Goal: Share content: Share content

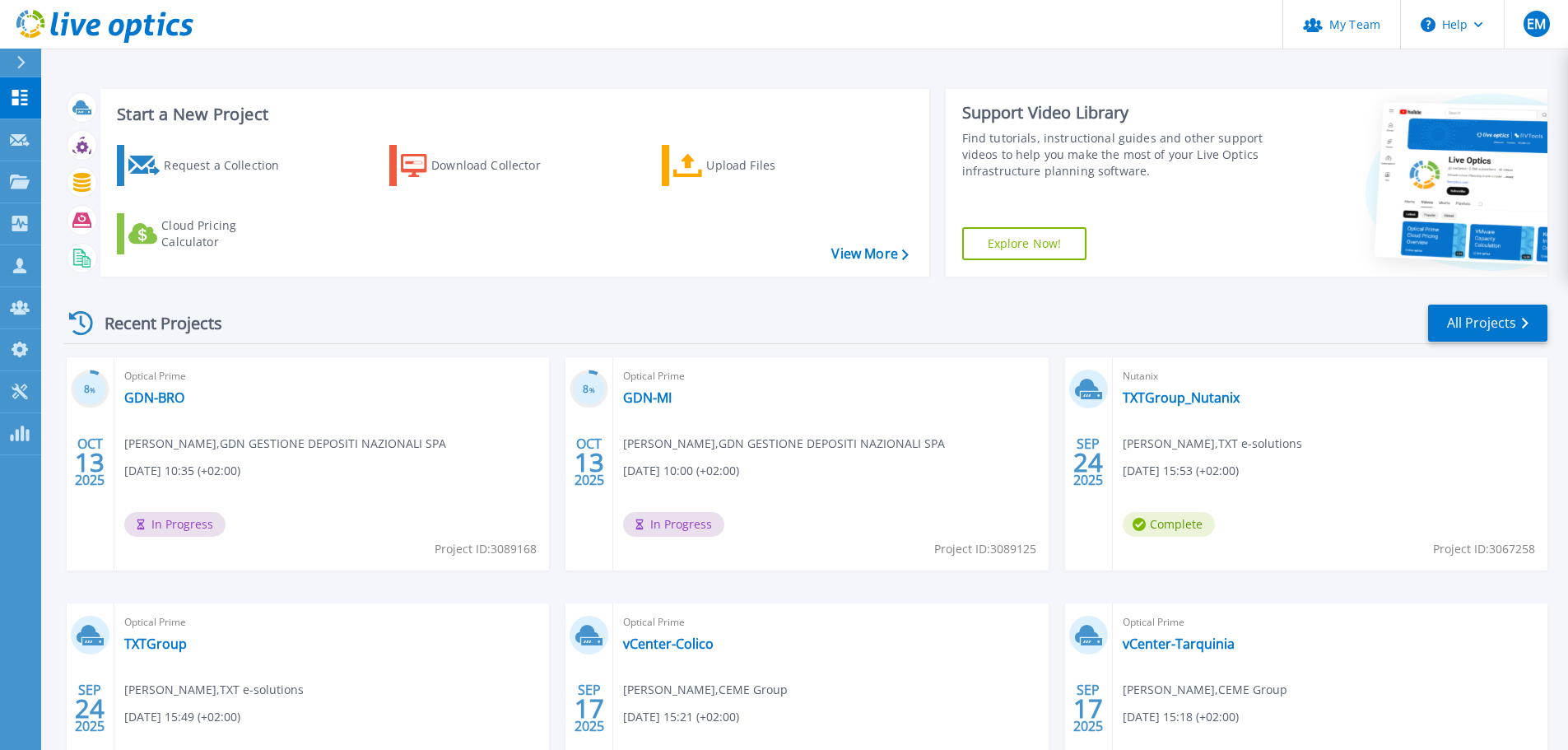
drag, startPoint x: 794, startPoint y: 382, endPoint x: 676, endPoint y: 385, distance: 118.0
click at [794, 382] on span "Optical Prime" at bounding box center [831, 376] width 415 height 18
click at [650, 394] on link "GDN-MI" at bounding box center [648, 398] width 49 height 17
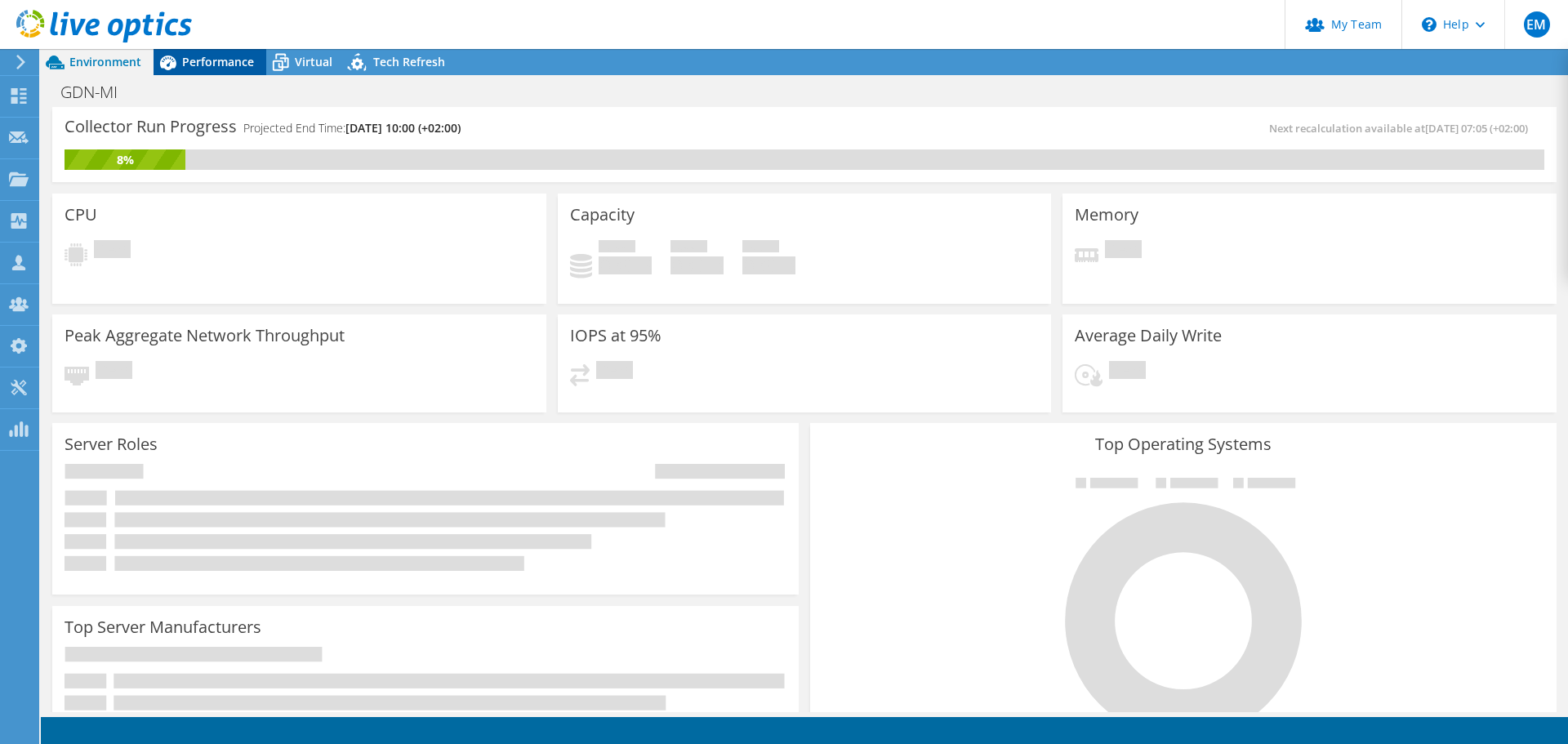
click at [203, 62] on span "Performance" at bounding box center [218, 62] width 72 height 16
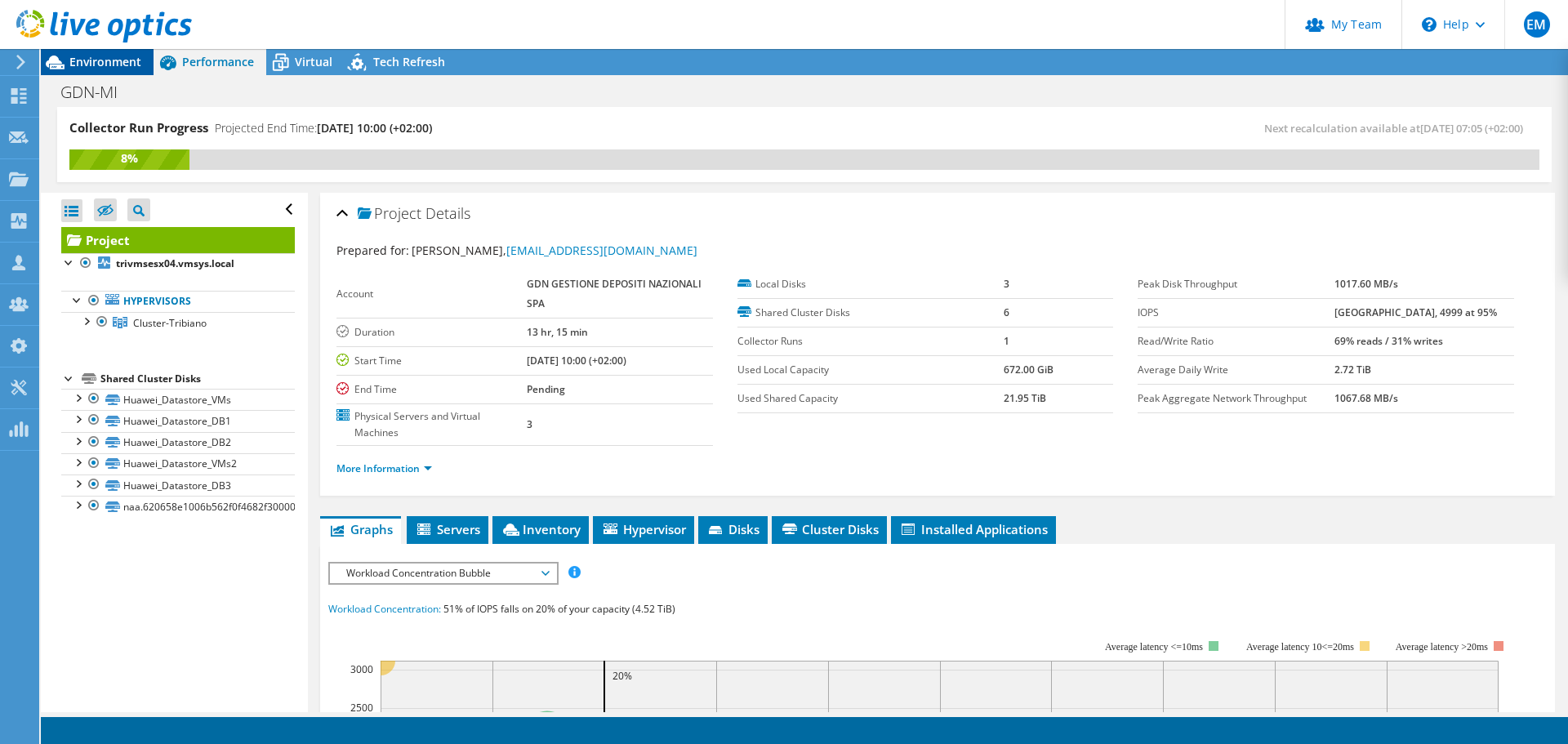
click at [113, 64] on span "Environment" at bounding box center [106, 62] width 72 height 16
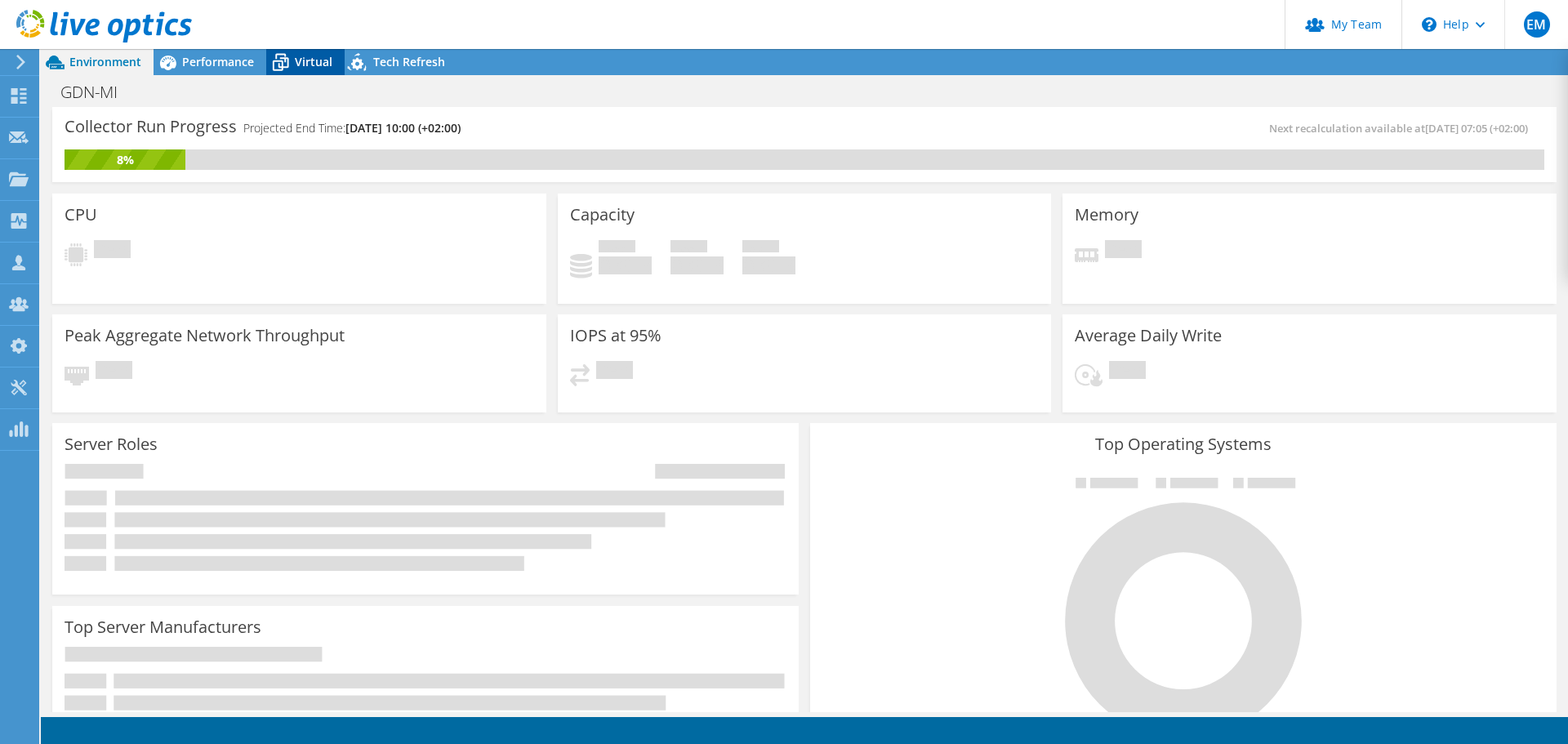
click at [292, 67] on icon at bounding box center [281, 62] width 29 height 29
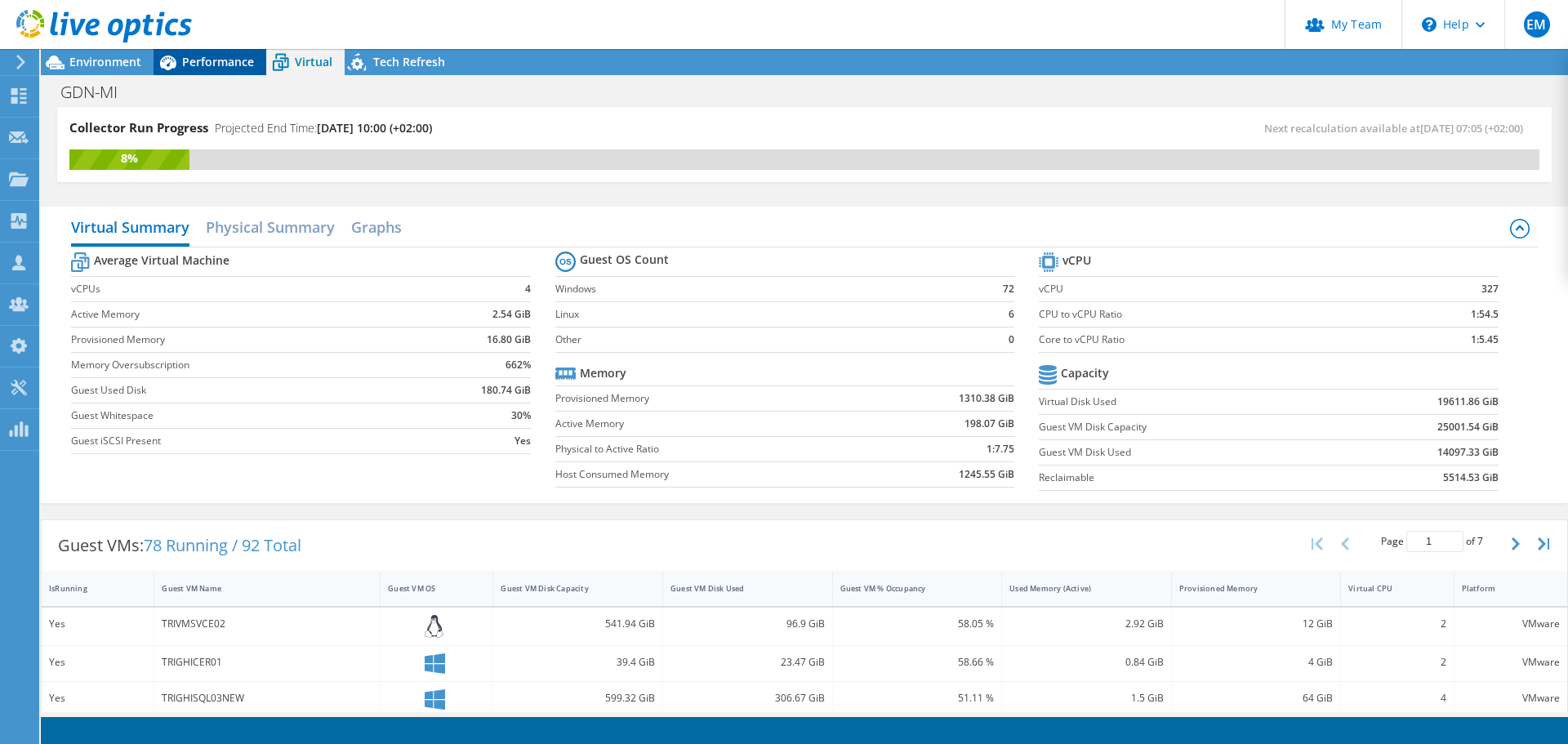
click at [241, 65] on span "Performance" at bounding box center [218, 62] width 72 height 16
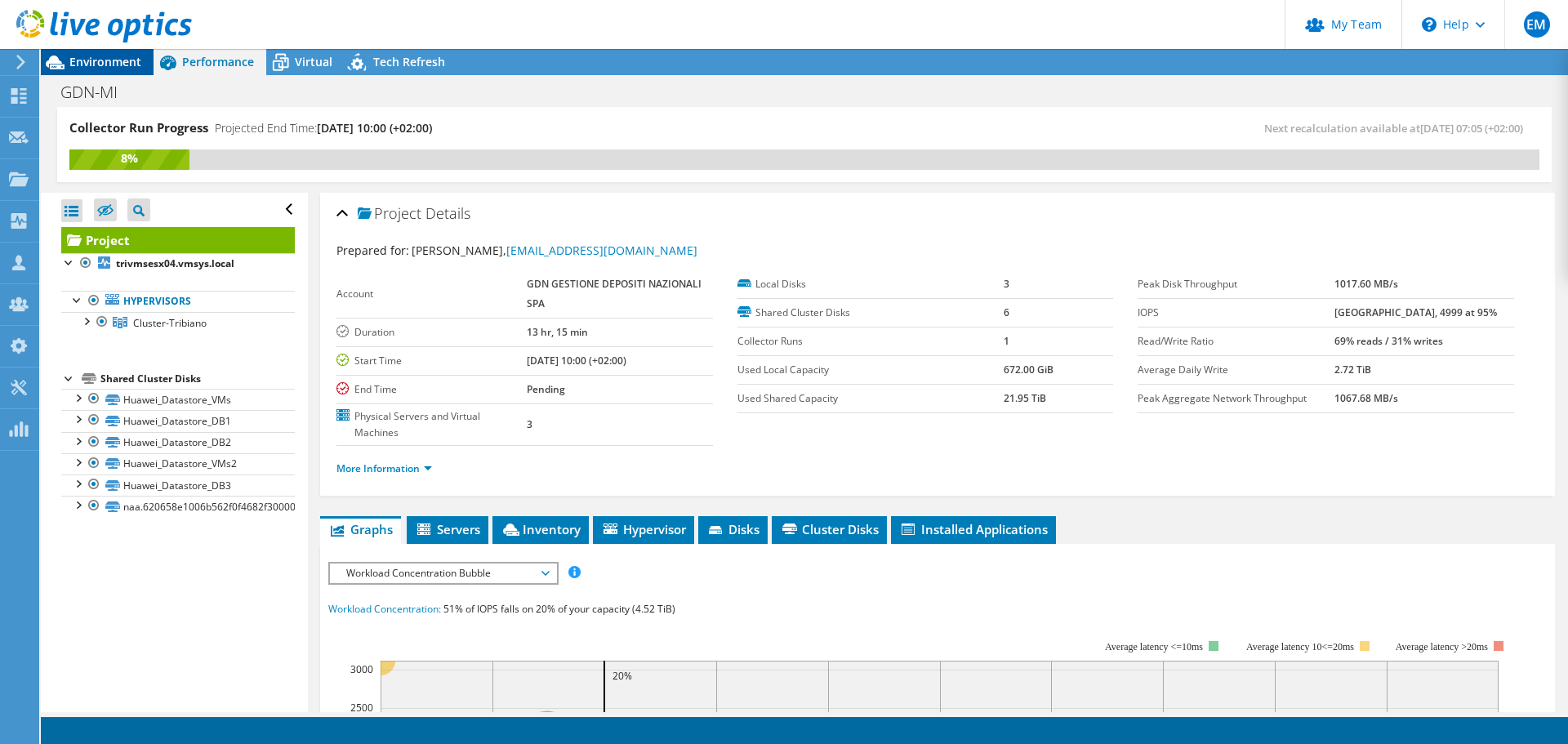
click at [110, 62] on span "Environment" at bounding box center [106, 62] width 72 height 16
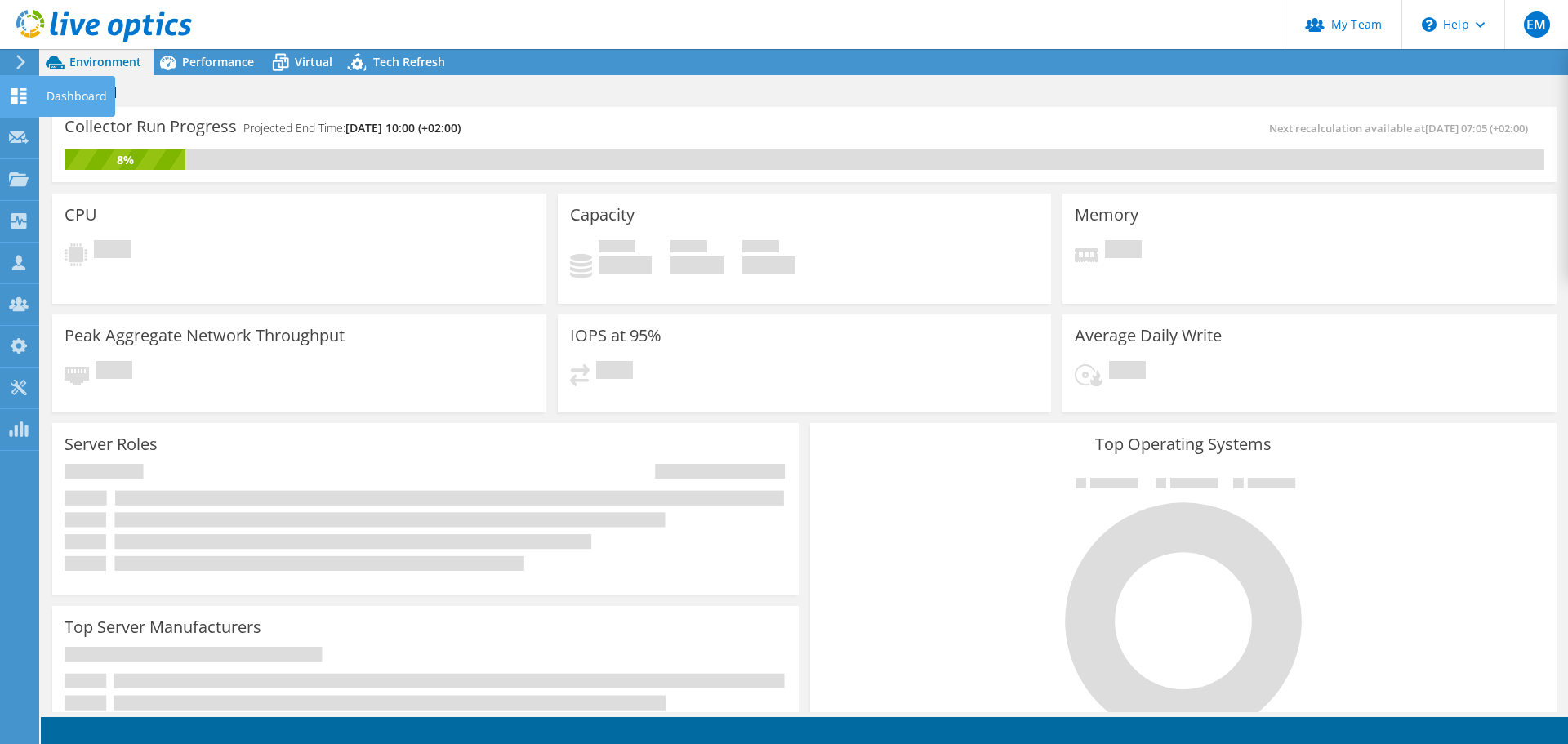
click at [98, 100] on div "Dashboard" at bounding box center [77, 97] width 77 height 41
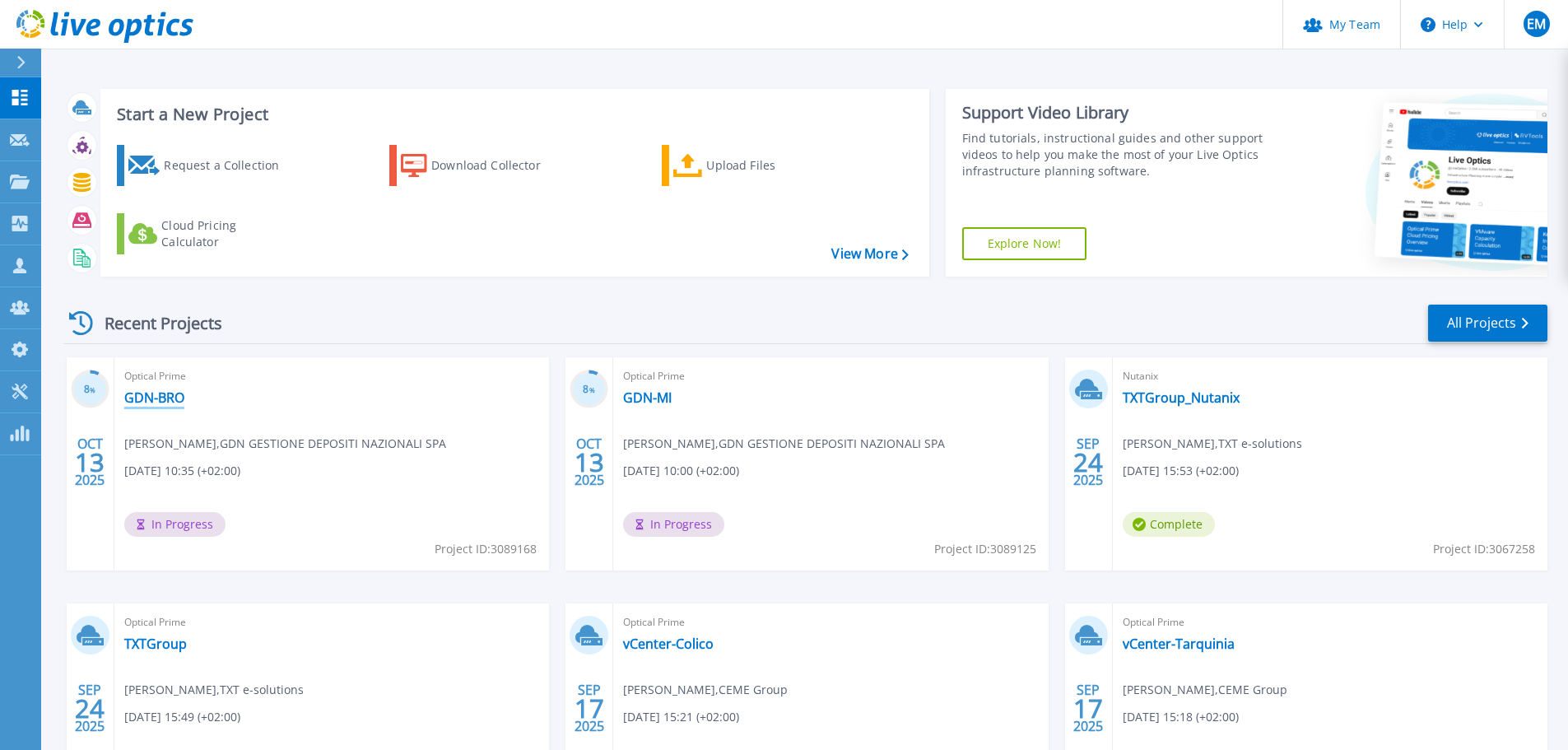
click at [148, 395] on link "GDN-BRO" at bounding box center [154, 398] width 60 height 17
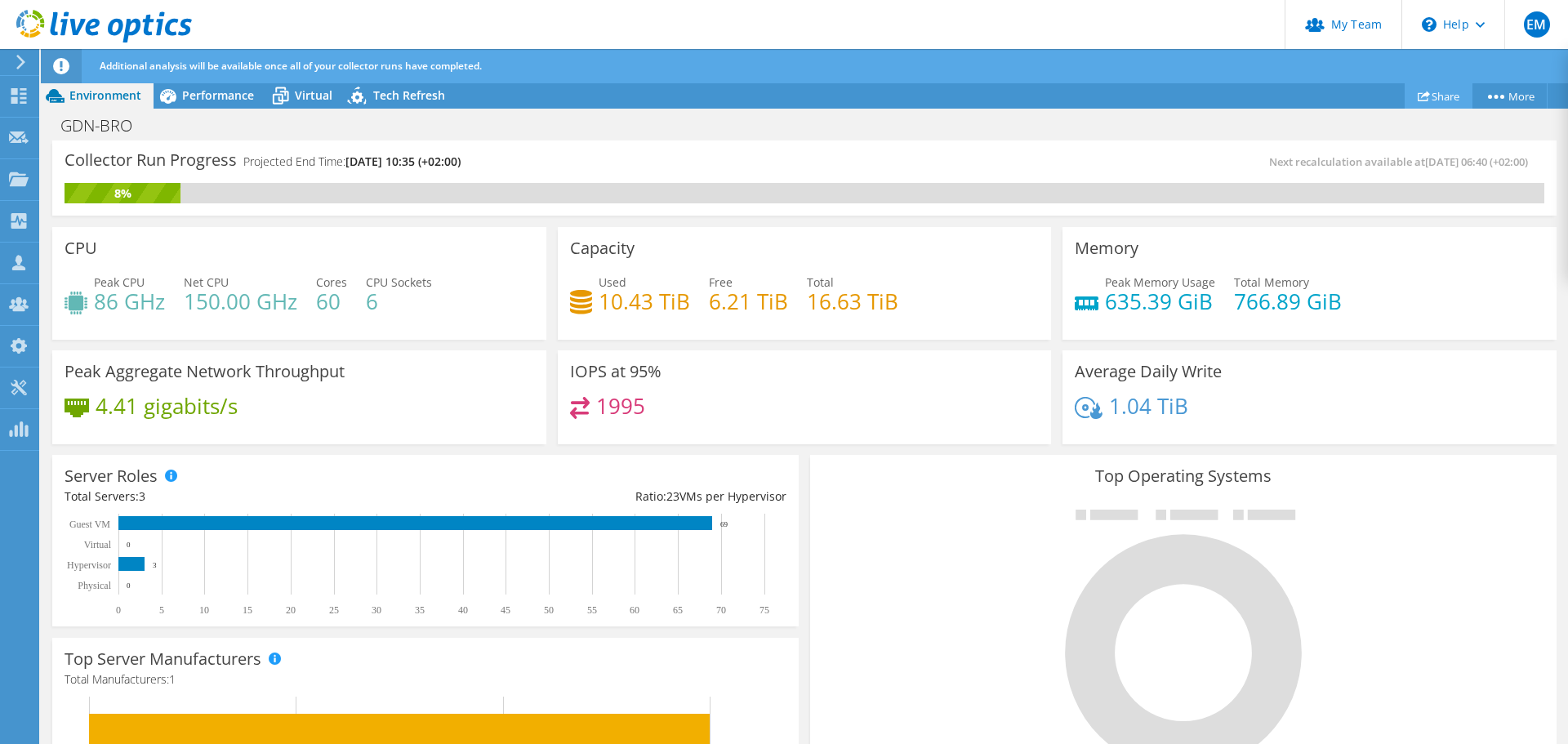
click at [1437, 97] on link "Share" at bounding box center [1438, 96] width 68 height 25
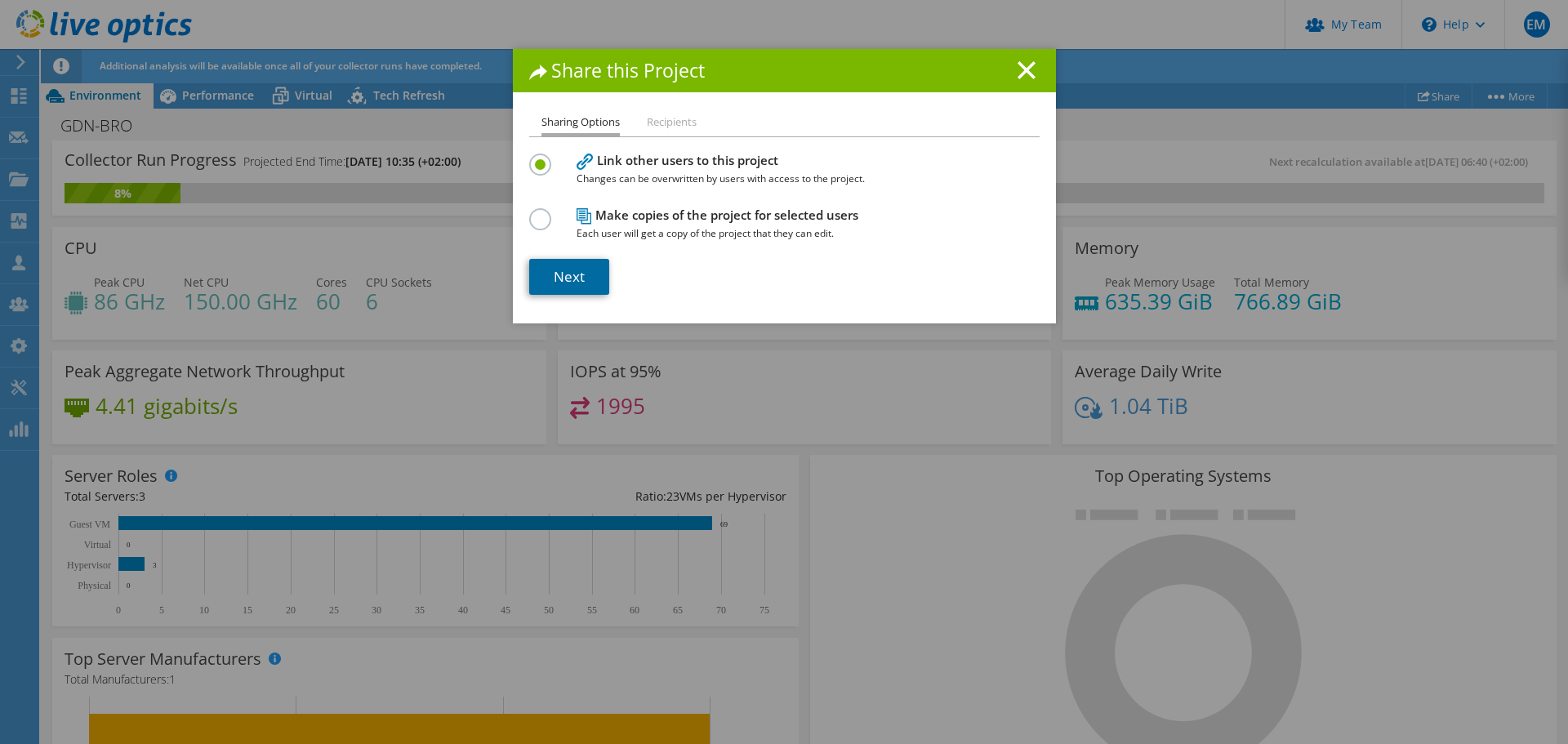
click at [561, 276] on link "Next" at bounding box center [569, 277] width 80 height 36
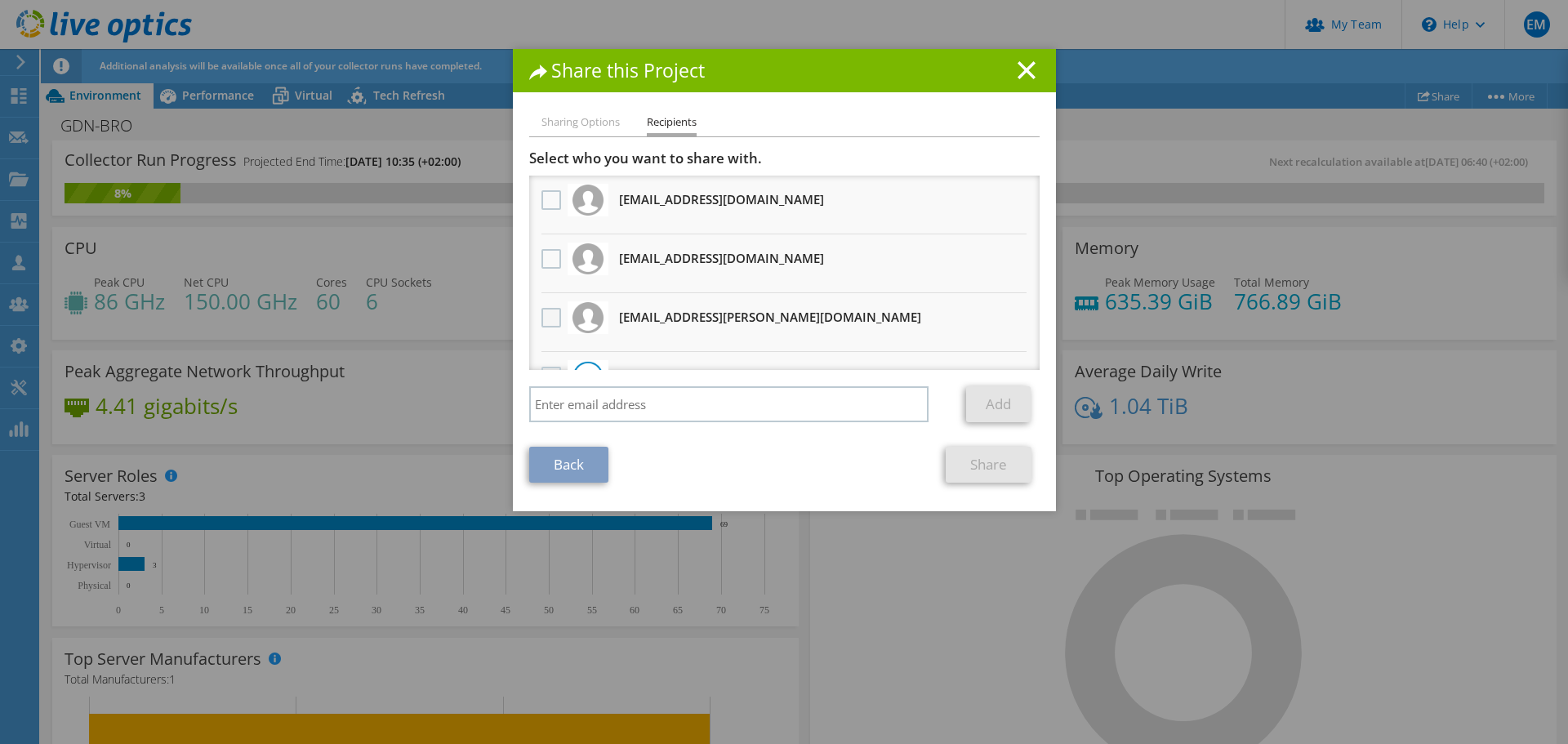
click at [542, 315] on label at bounding box center [553, 317] width 24 height 20
click at [0, 0] on input "checkbox" at bounding box center [0, 0] width 0 height 0
click at [977, 463] on link "Share" at bounding box center [989, 465] width 86 height 36
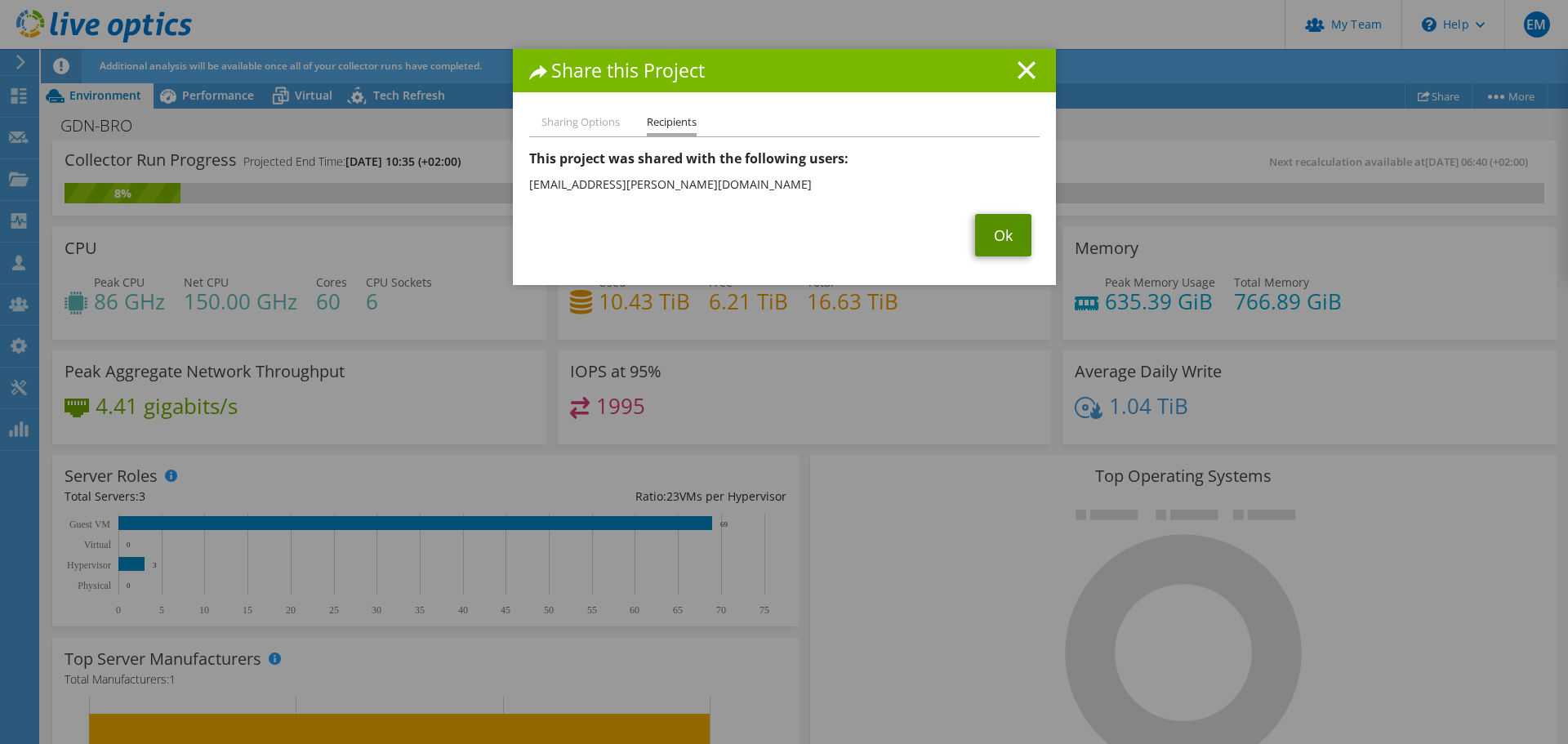
click at [997, 230] on link "Ok" at bounding box center [1003, 235] width 57 height 43
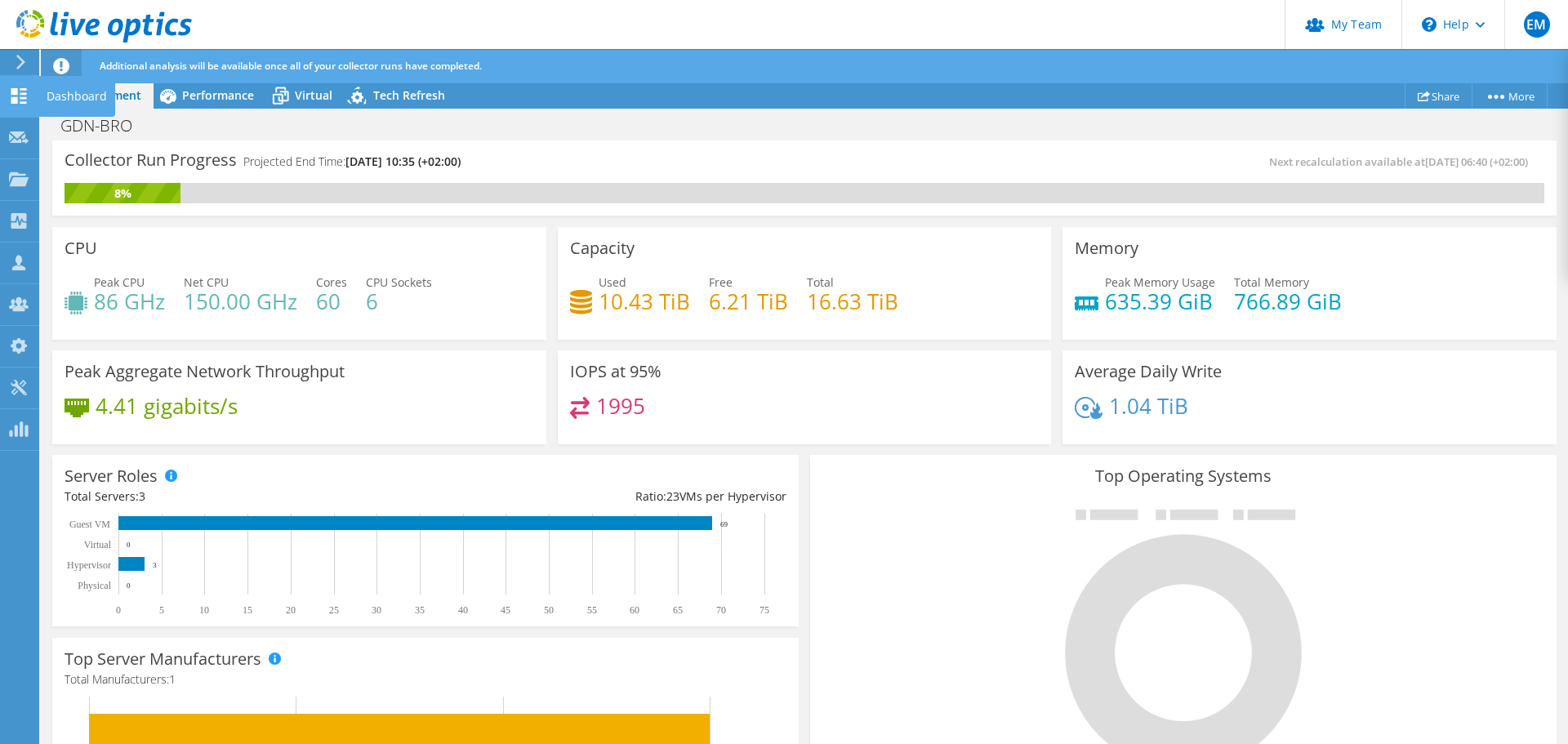
click at [17, 97] on use at bounding box center [19, 96] width 16 height 16
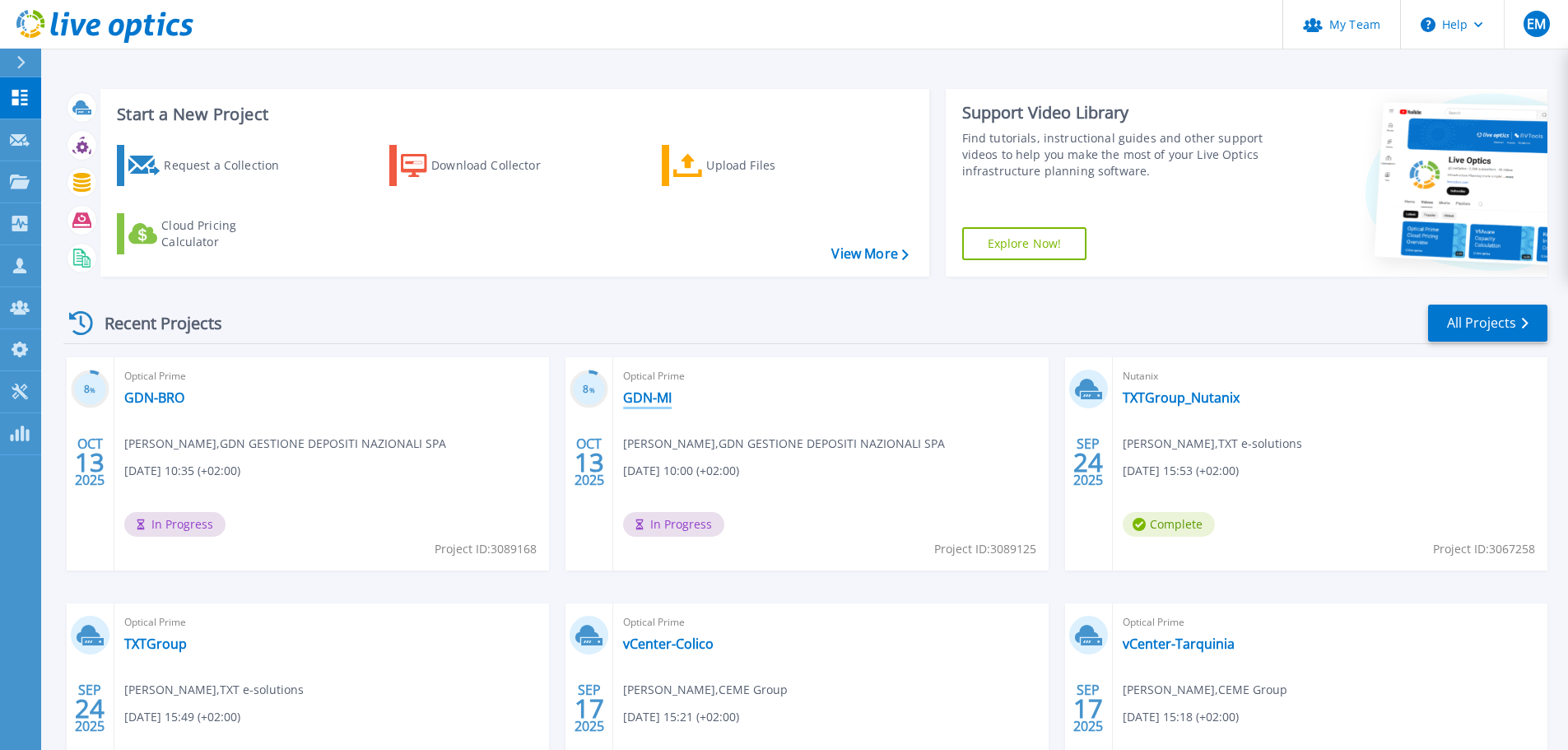
click at [646, 396] on link "GDN-MI" at bounding box center [648, 398] width 49 height 17
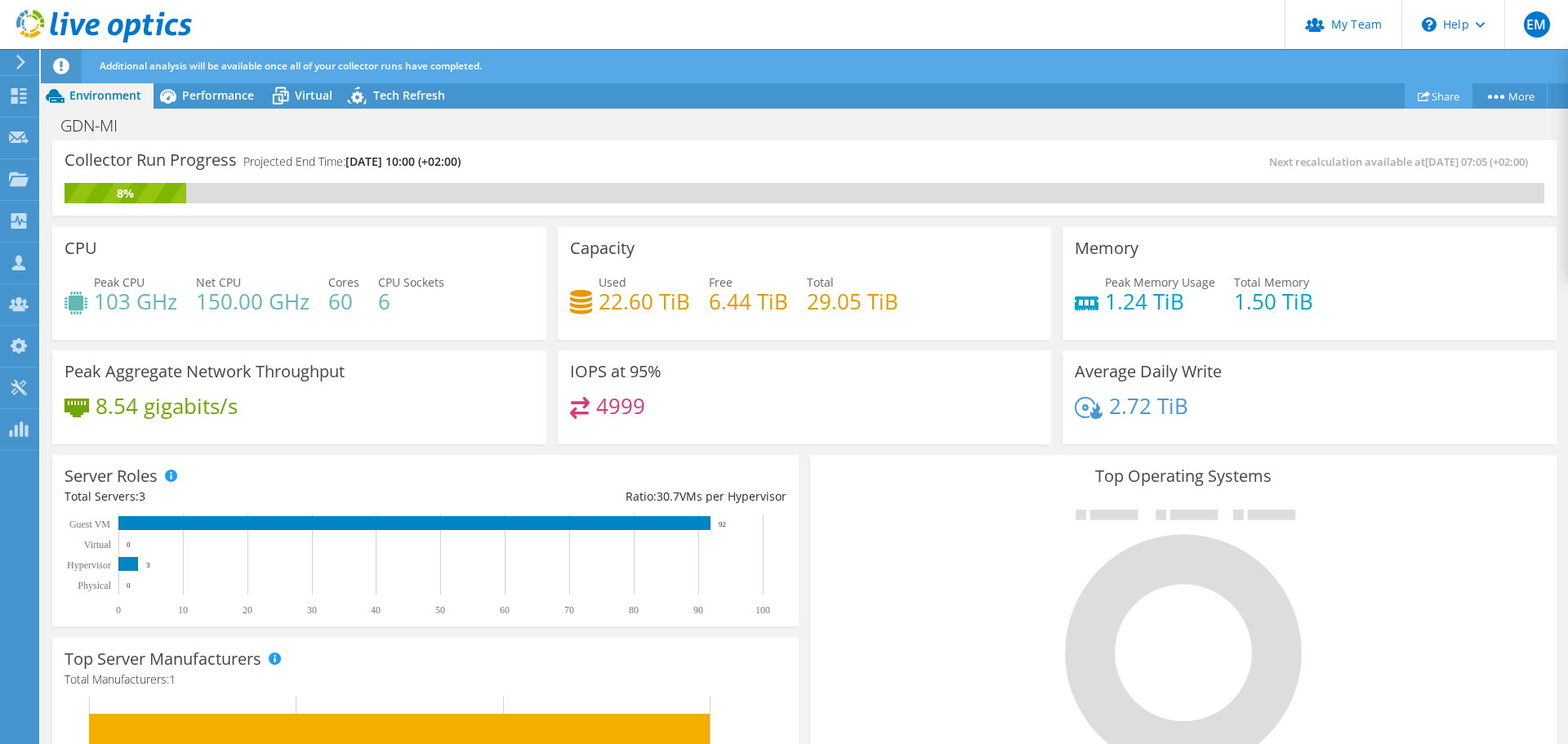
click at [1430, 94] on link "Share" at bounding box center [1438, 96] width 68 height 25
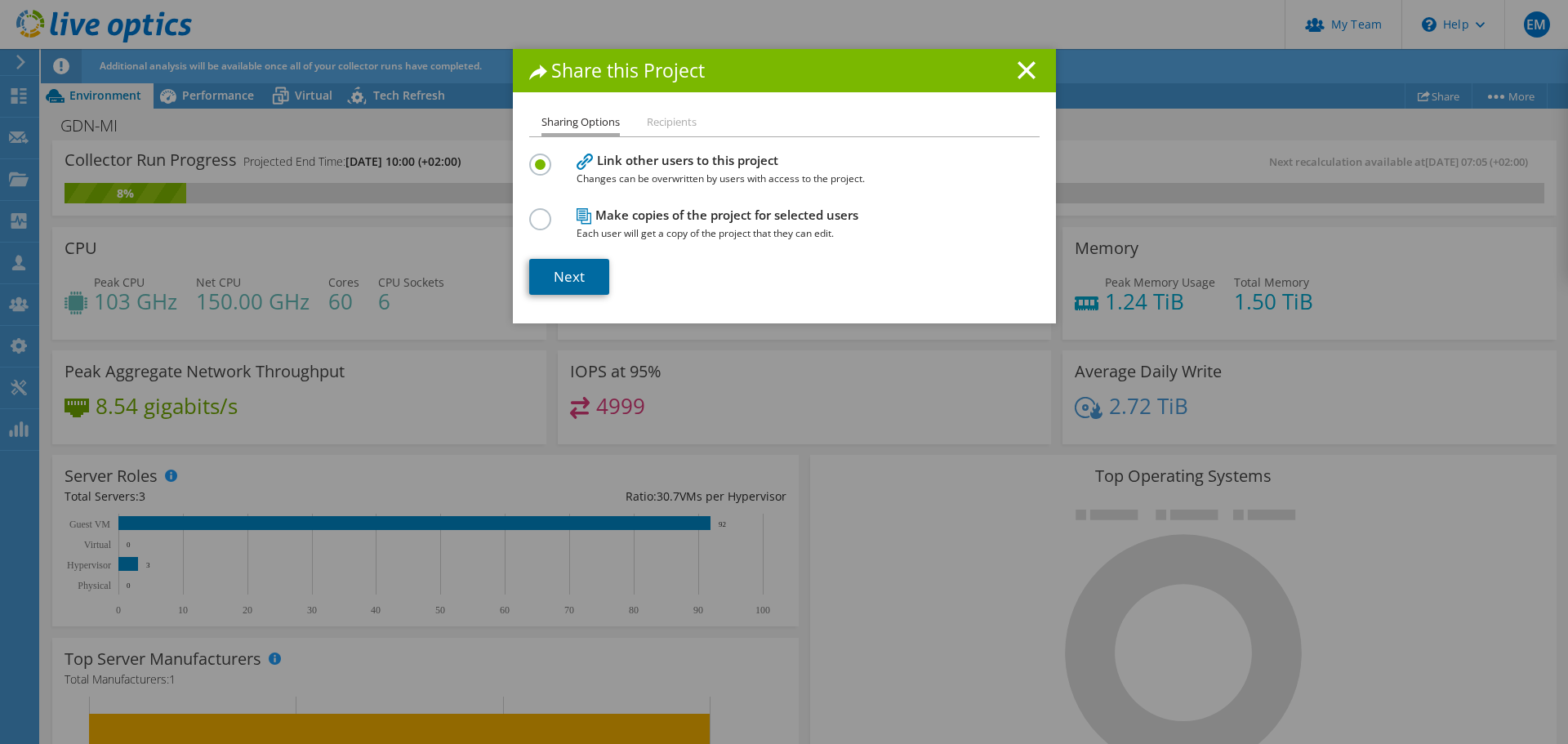
click at [553, 278] on link "Next" at bounding box center [569, 277] width 80 height 36
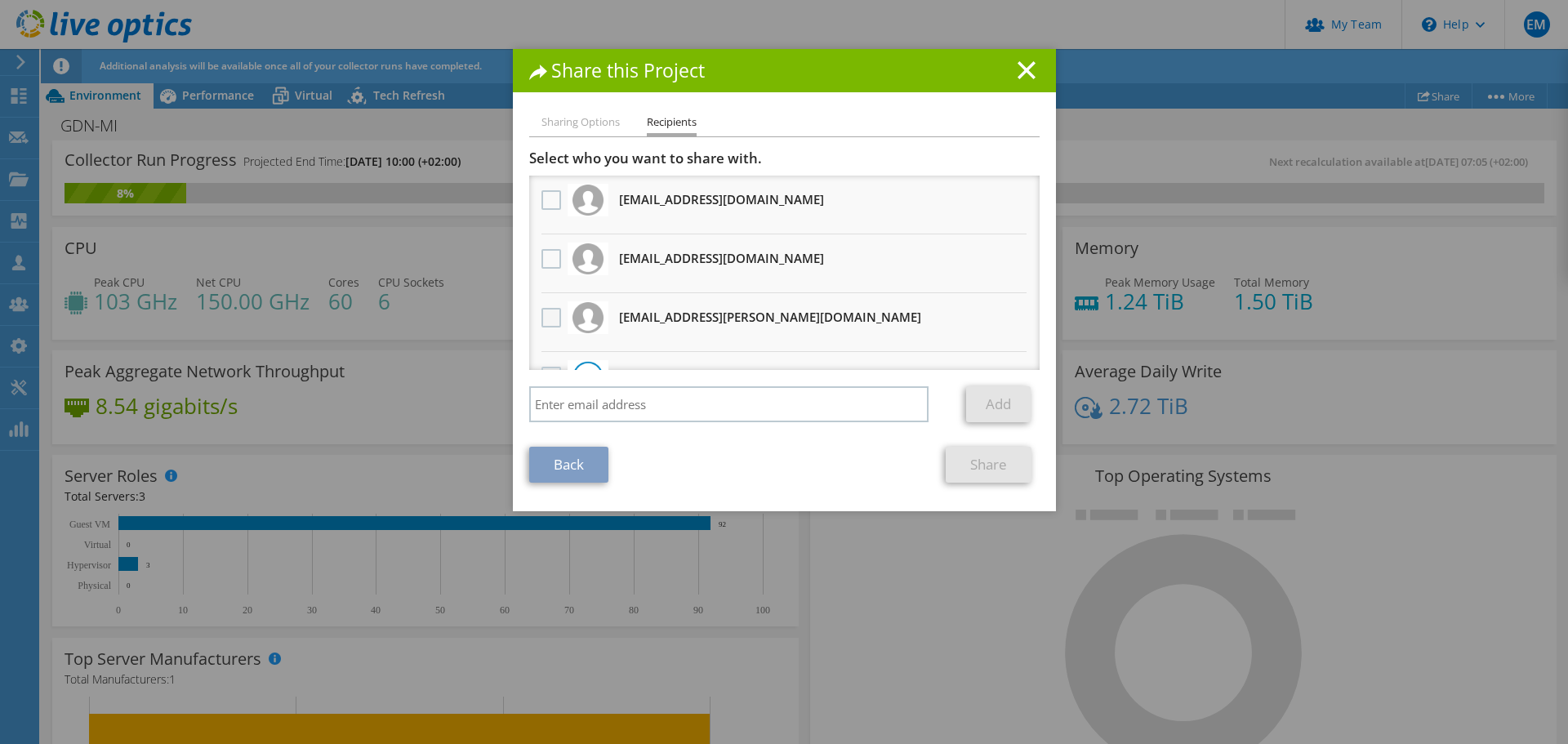
click at [542, 315] on label at bounding box center [553, 317] width 24 height 20
click at [0, 0] on input "checkbox" at bounding box center [0, 0] width 0 height 0
click at [969, 467] on link "Share" at bounding box center [989, 465] width 86 height 36
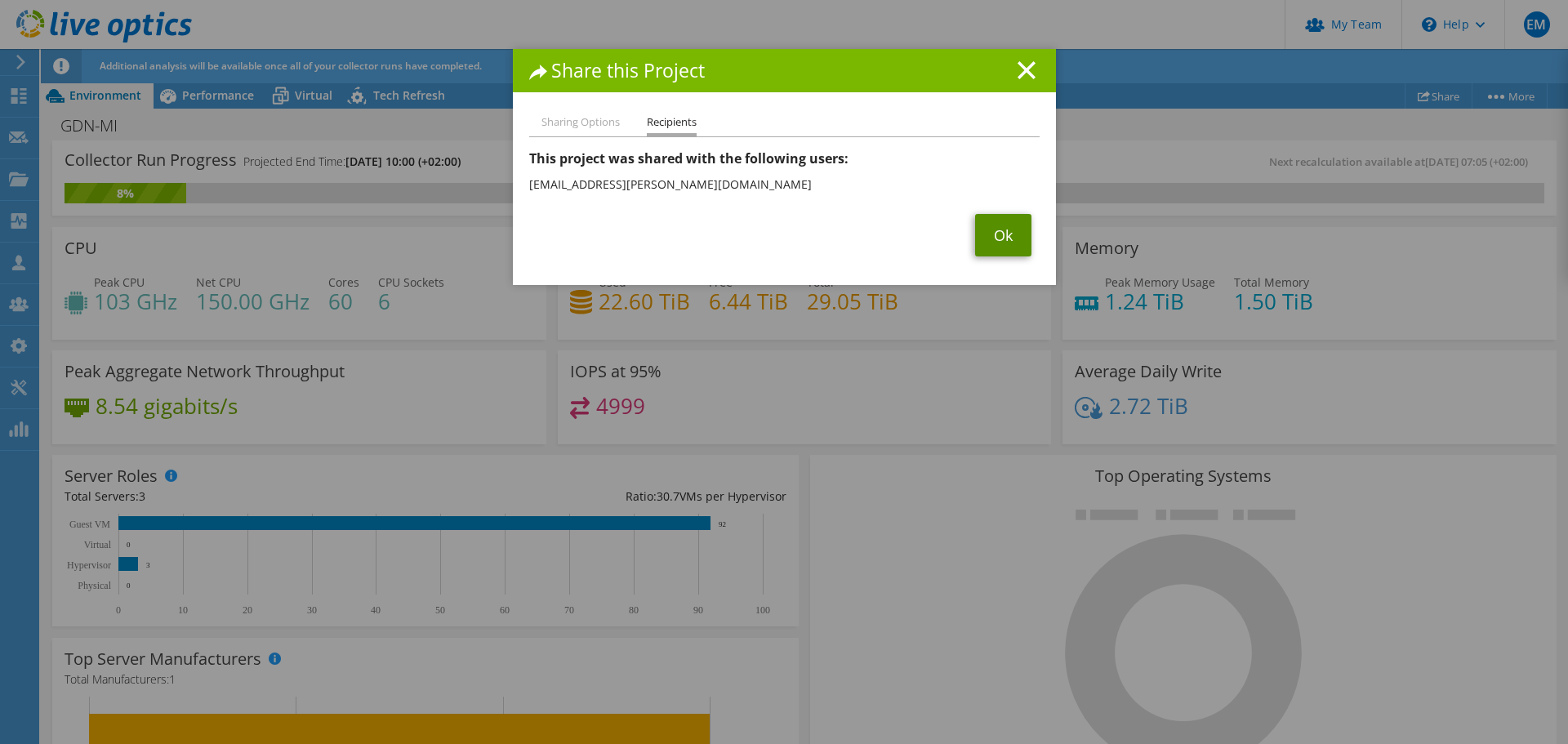
click at [996, 231] on link "Ok" at bounding box center [1003, 235] width 57 height 43
